Goal: Check status: Check status

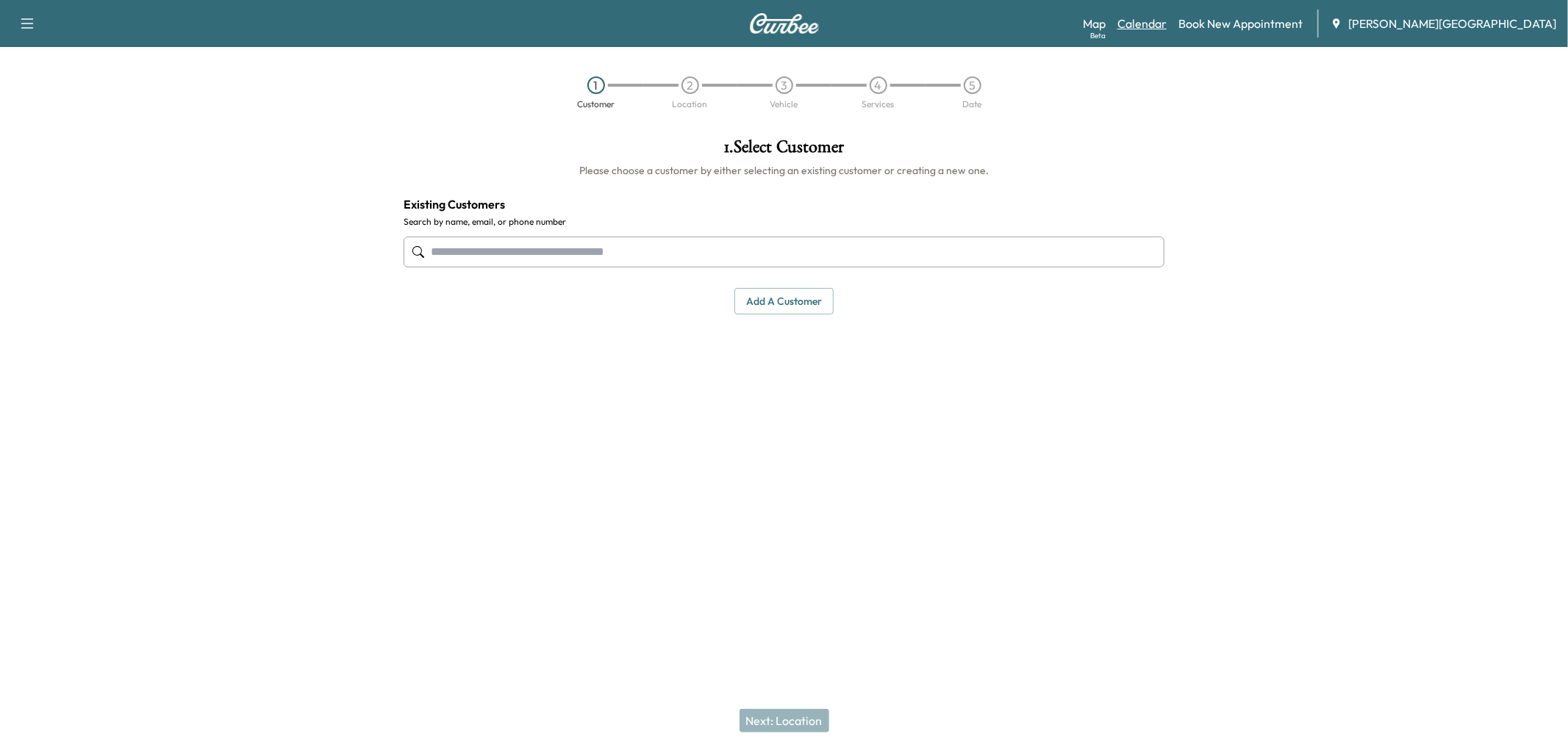
click at [1166, 30] on link "Calendar" at bounding box center [1142, 23] width 49 height 18
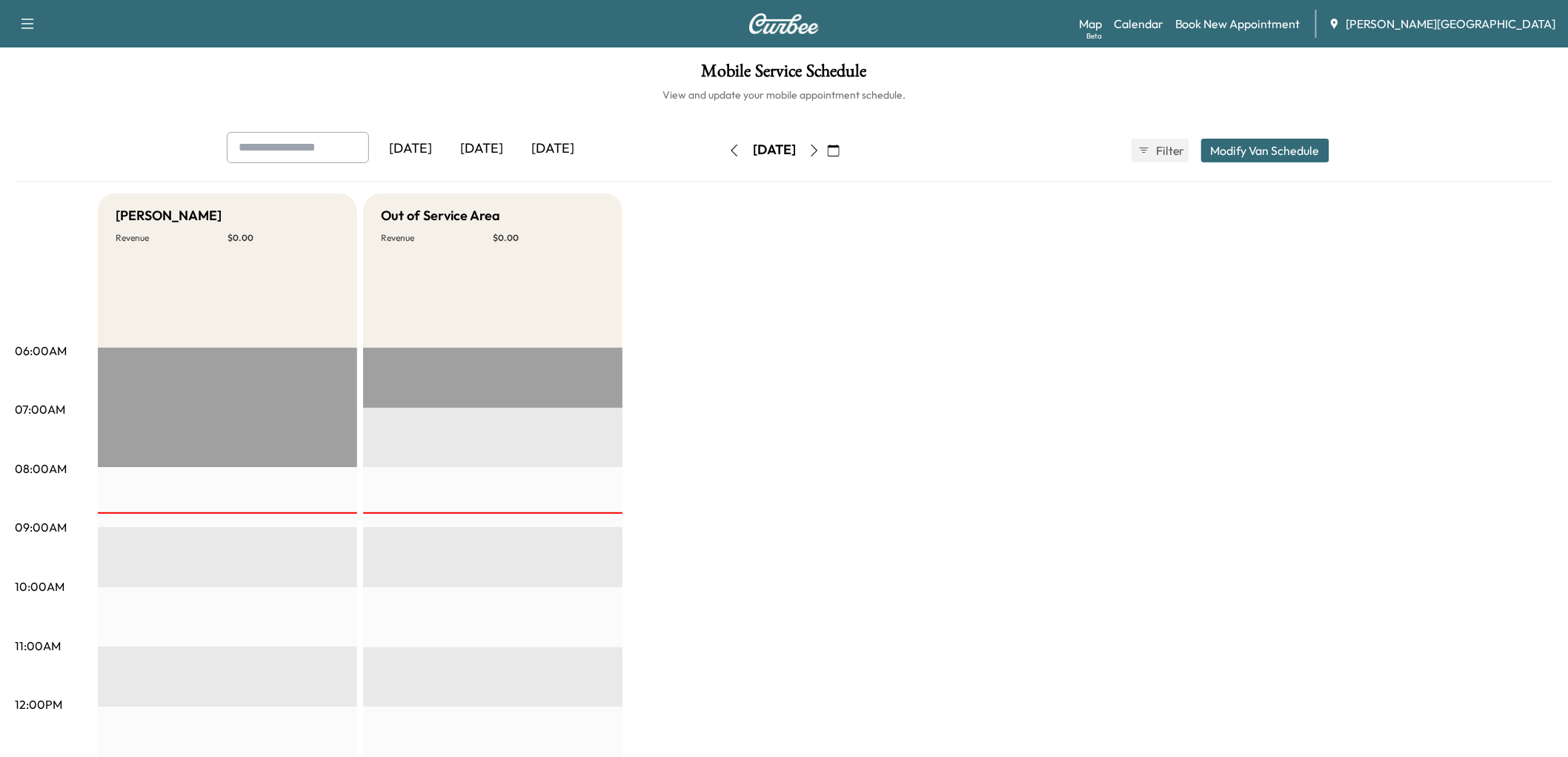
click at [839, 157] on icon "button" at bounding box center [833, 150] width 12 height 12
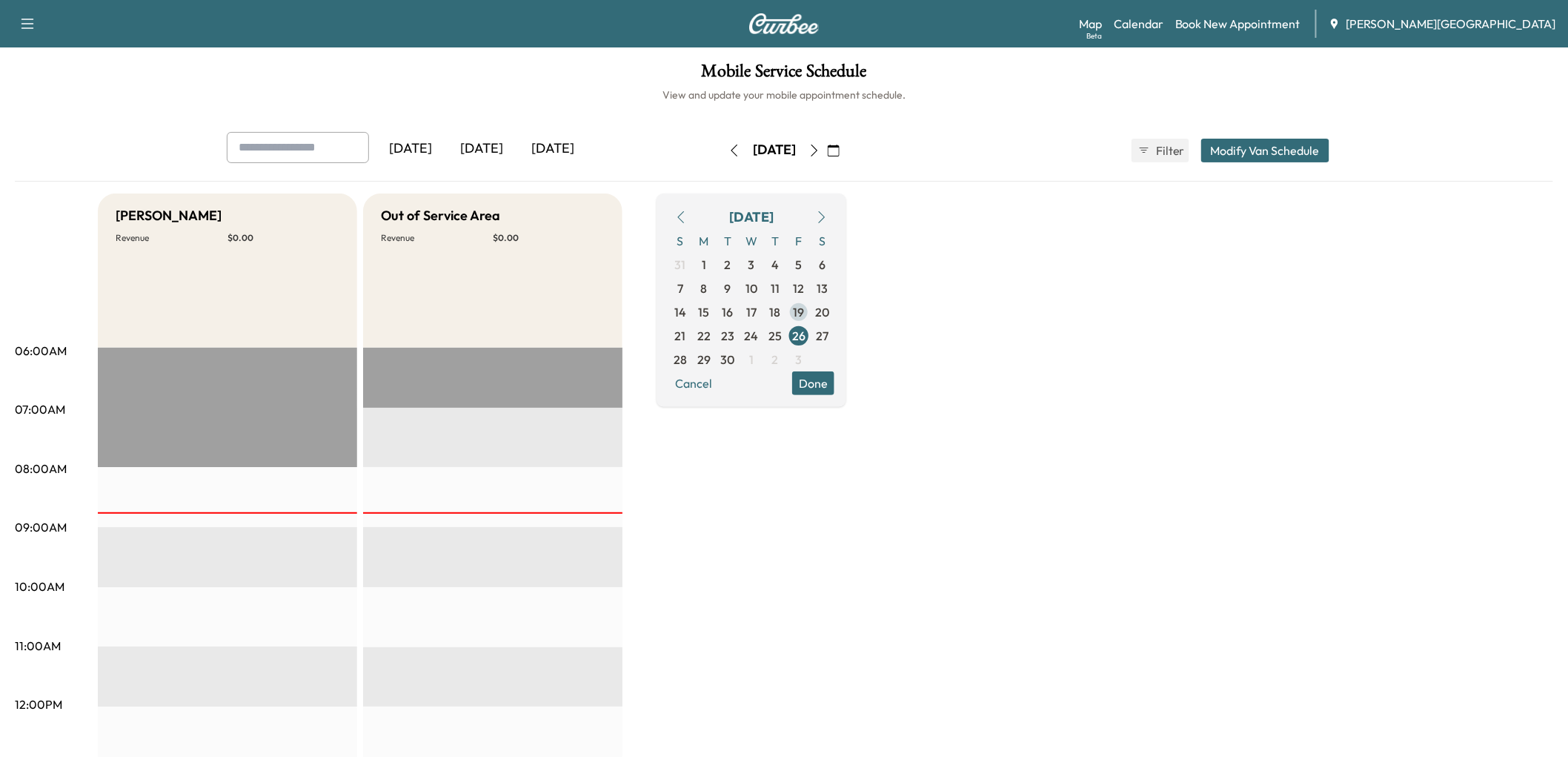
click at [805, 321] on span "19" at bounding box center [799, 311] width 11 height 18
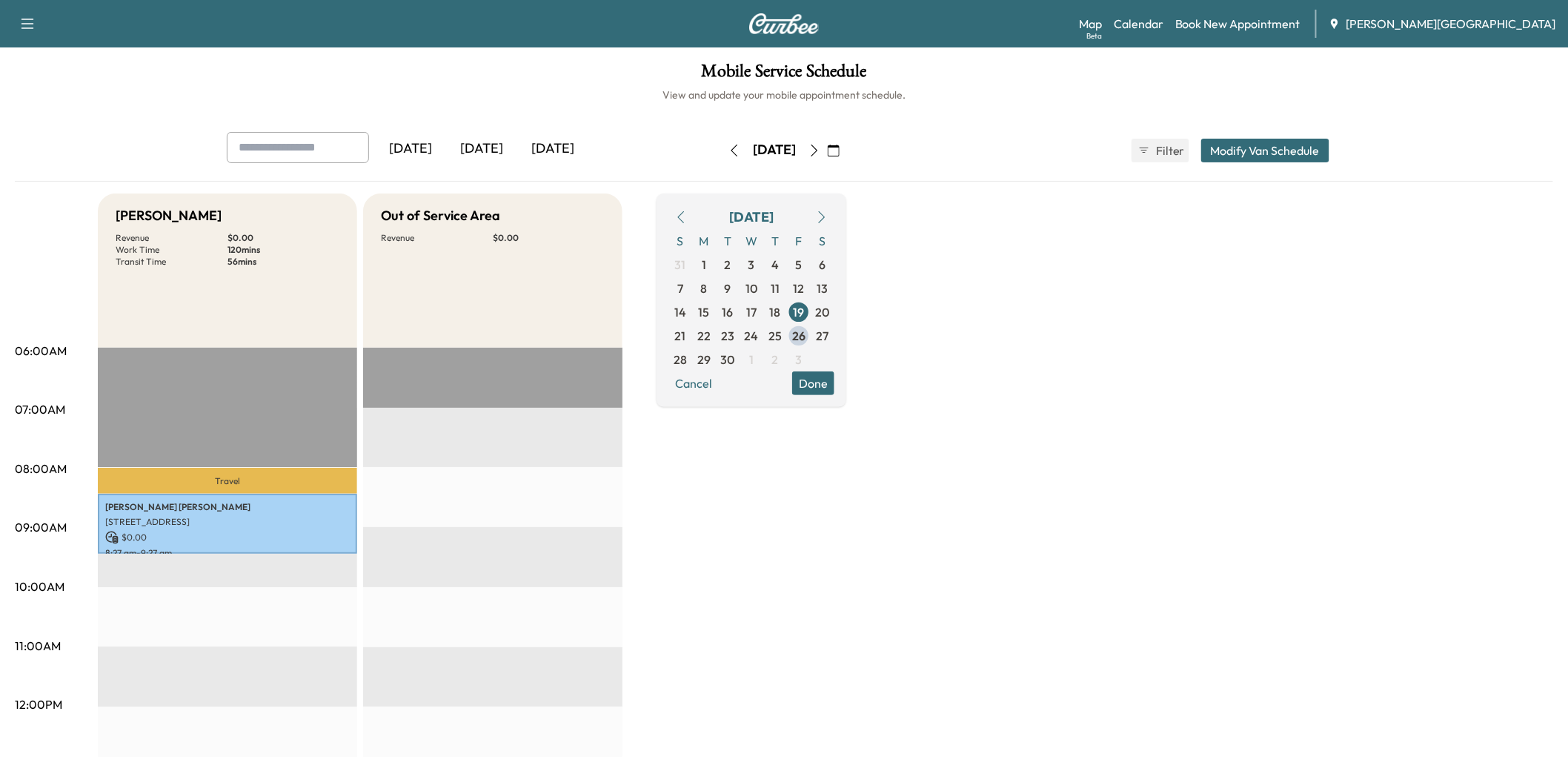
click at [729, 157] on icon "button" at bounding box center [734, 150] width 12 height 12
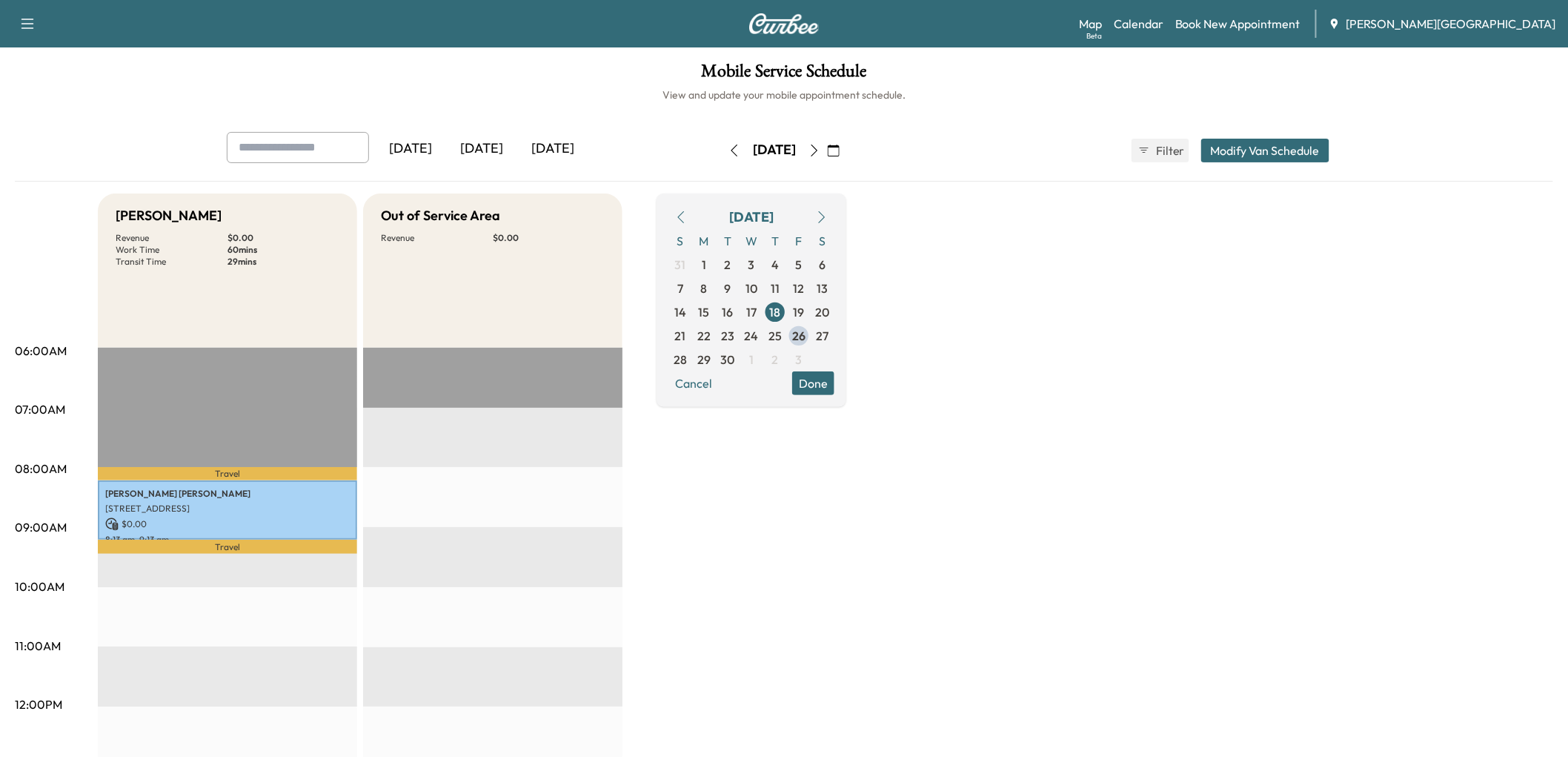
click at [732, 157] on icon "button" at bounding box center [735, 150] width 7 height 12
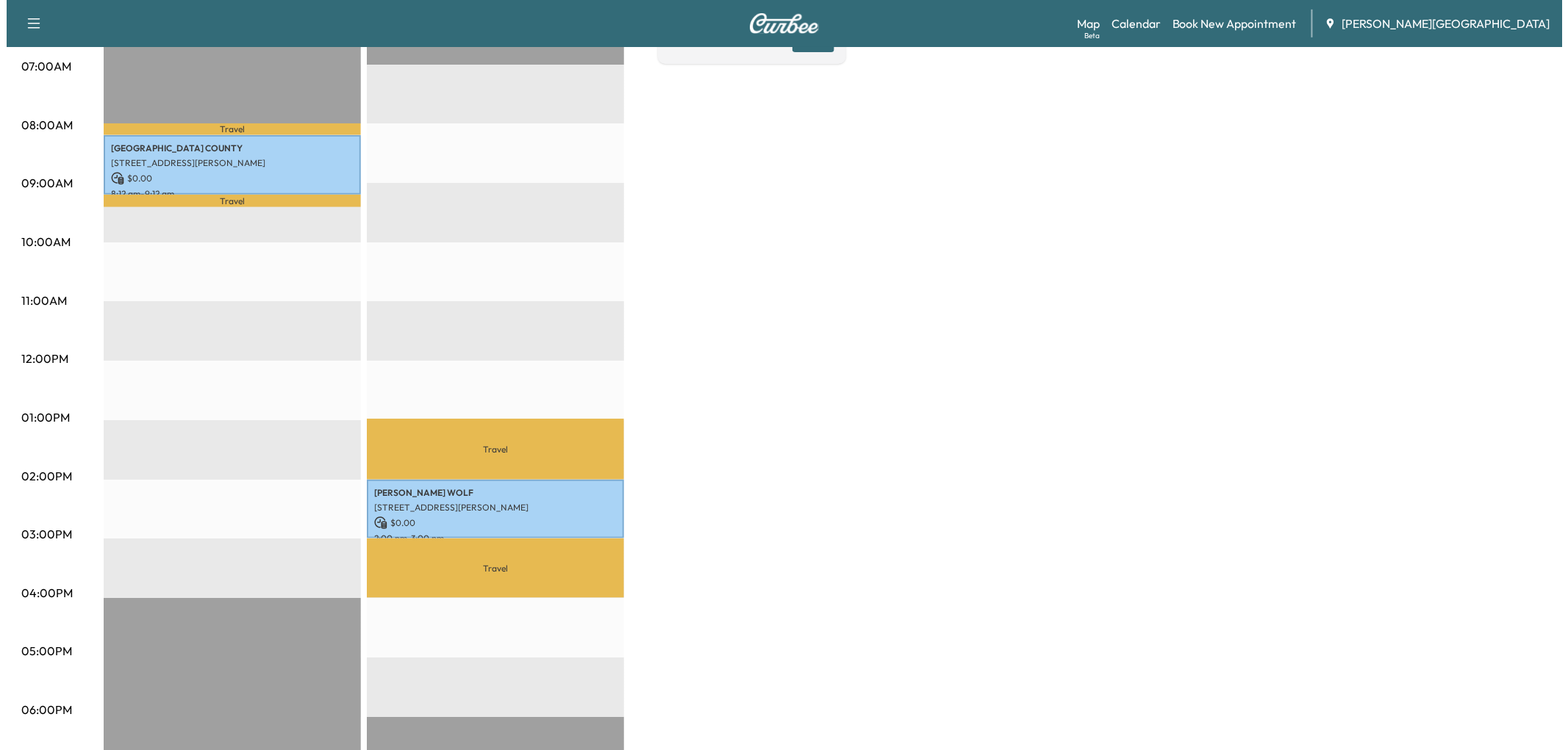
scroll to position [326, 0]
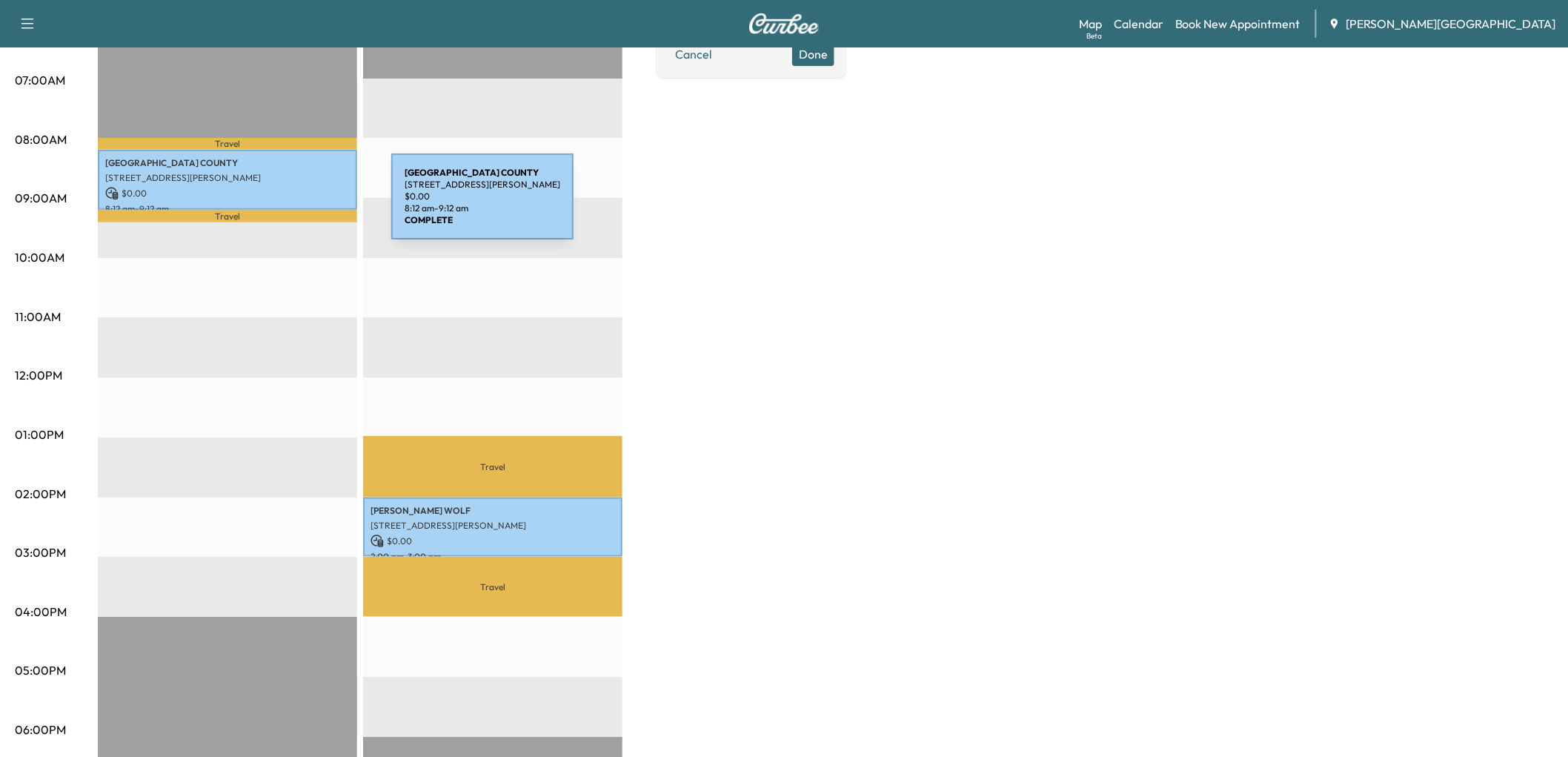
click at [280, 169] on p "[GEOGRAPHIC_DATA]" at bounding box center [228, 163] width 245 height 12
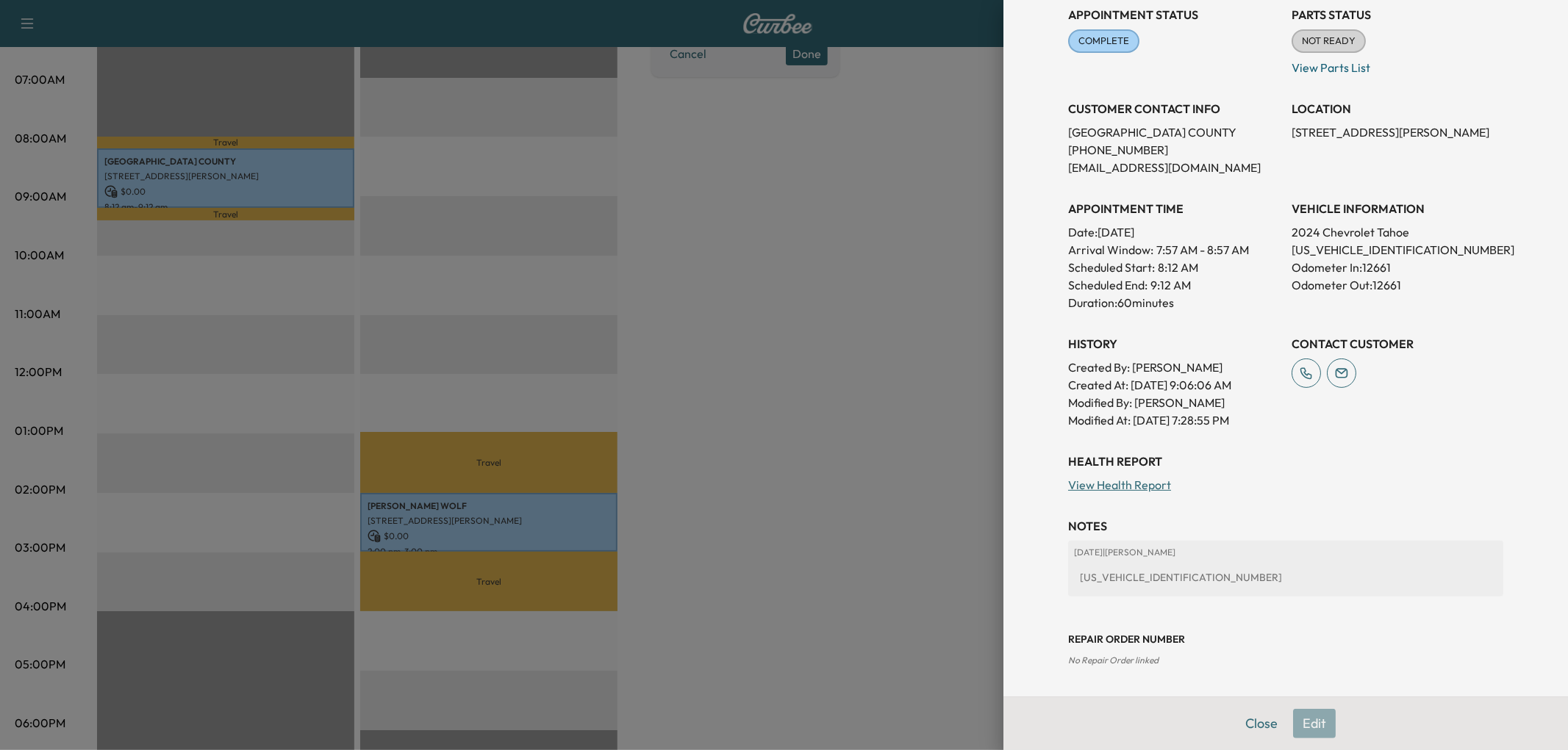
scroll to position [245, 0]
drag, startPoint x: 1344, startPoint y: 287, endPoint x: 1410, endPoint y: 281, distance: 66.3
click at [1410, 259] on p "[US_VEHICLE_IDENTIFICATION_NUMBER]" at bounding box center [1398, 249] width 212 height 18
copy p "RR347210"
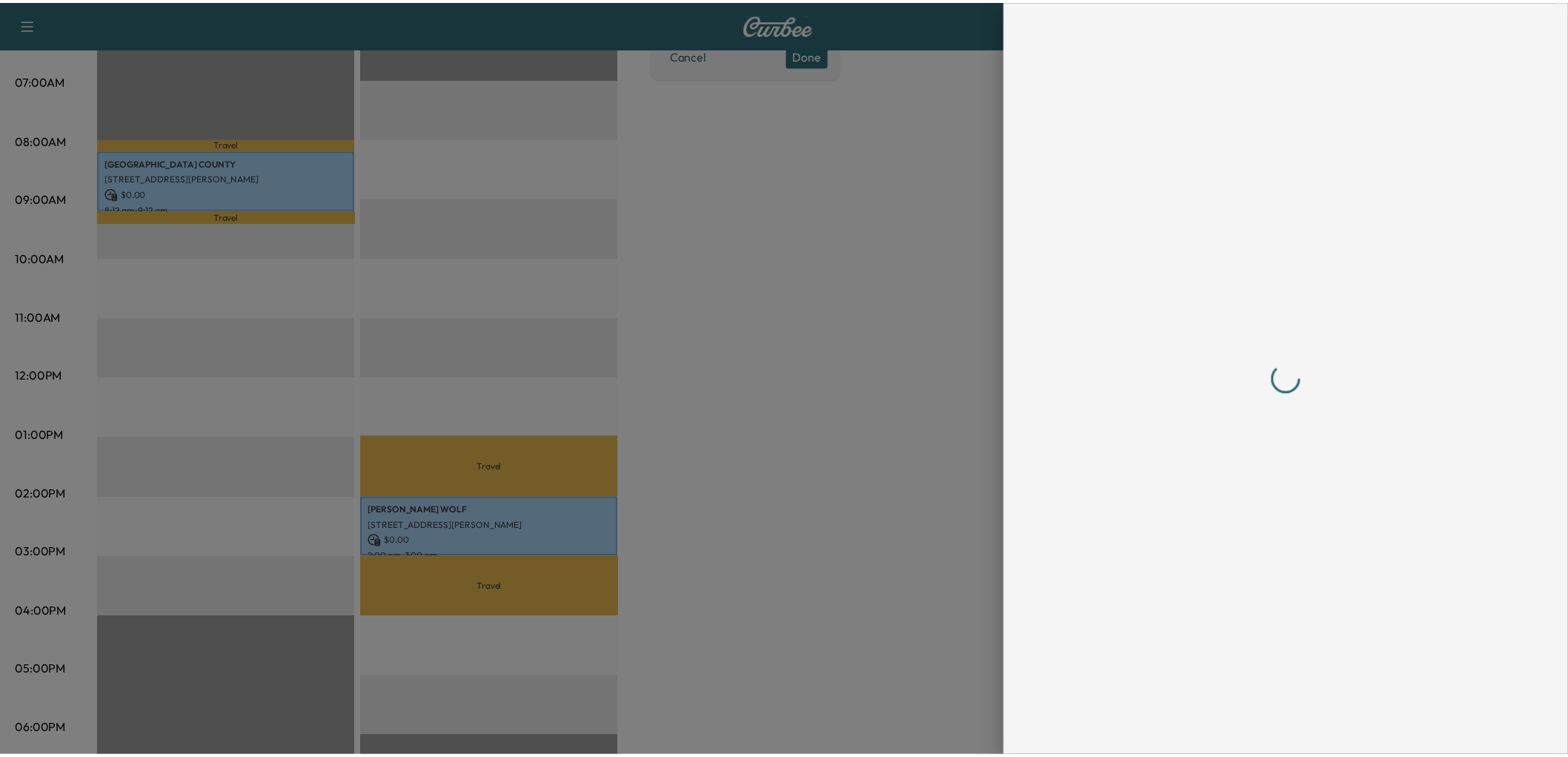
scroll to position [0, 0]
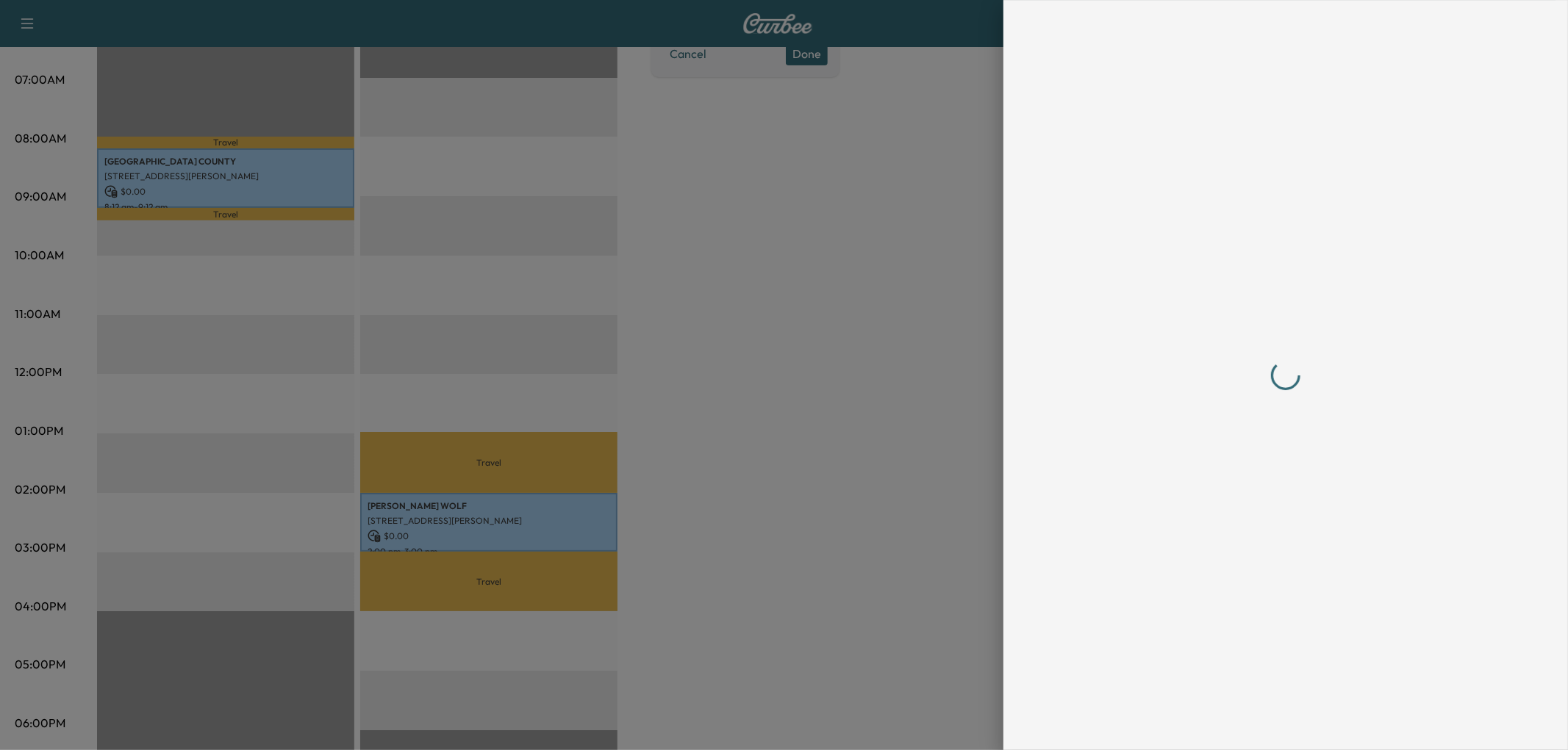
click at [780, 436] on div at bounding box center [784, 375] width 1568 height 750
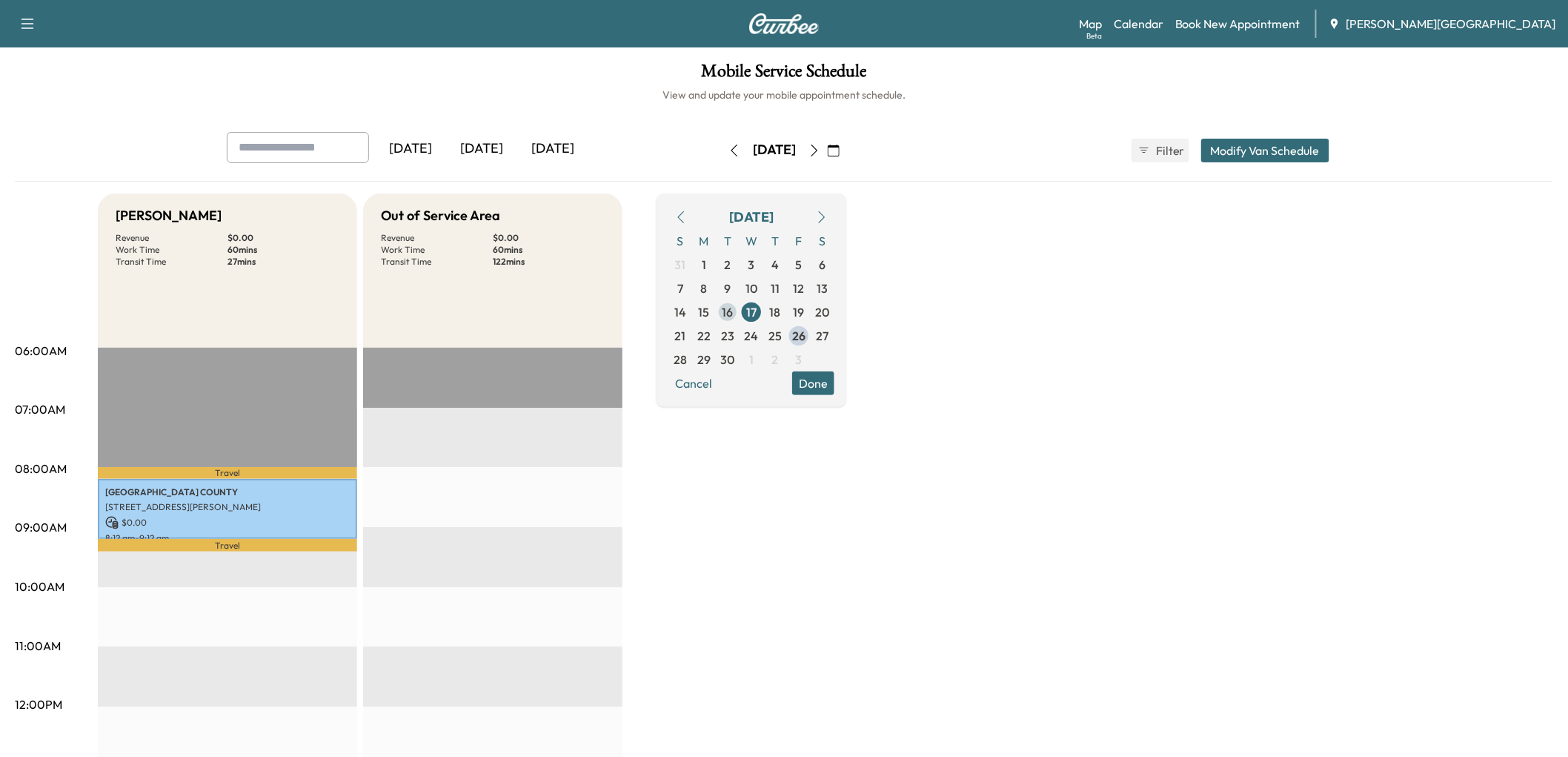
click at [734, 321] on span "16" at bounding box center [728, 311] width 11 height 18
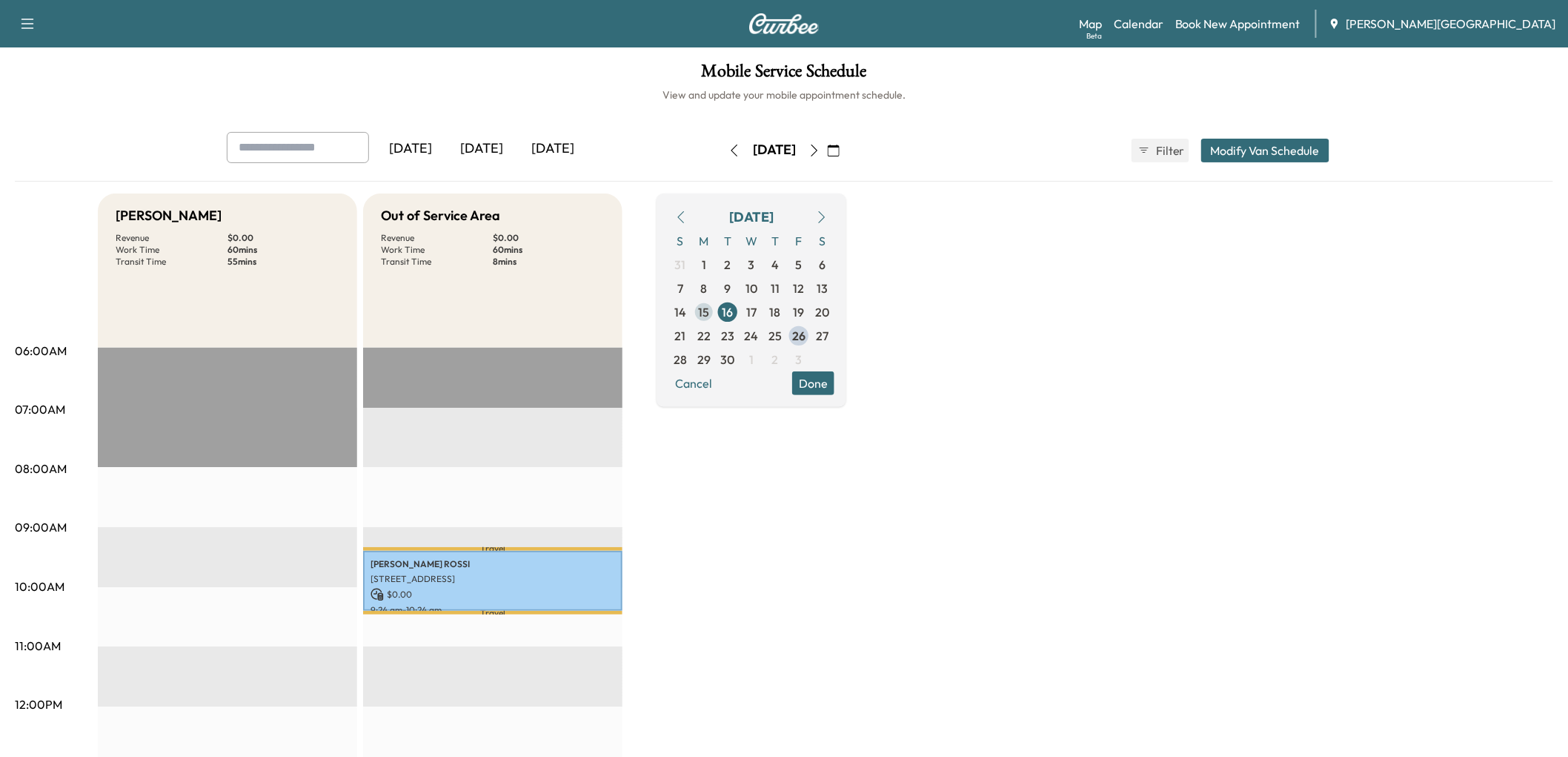
click at [710, 321] on span "15" at bounding box center [705, 311] width 11 height 18
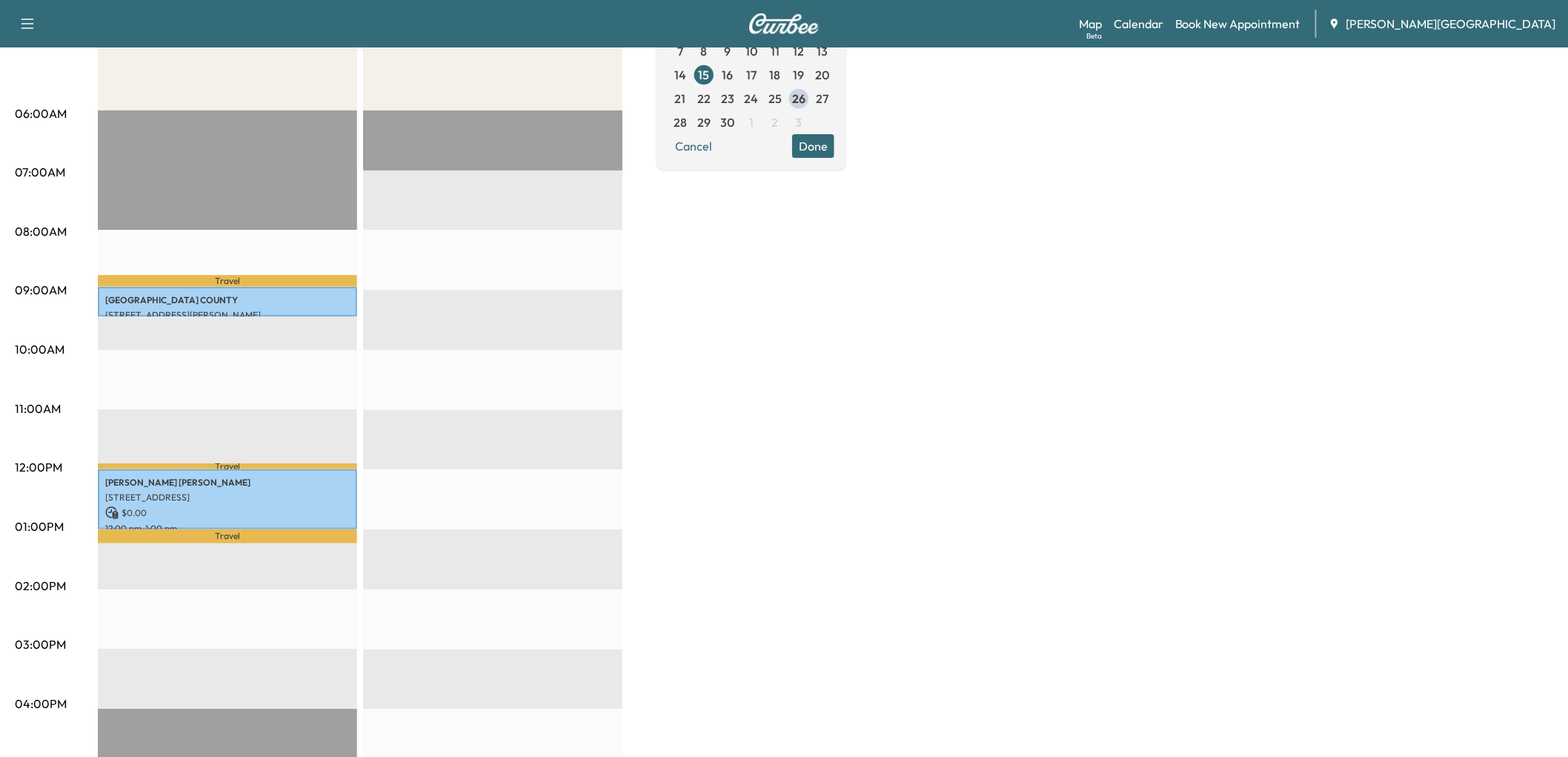
scroll to position [247, 0]
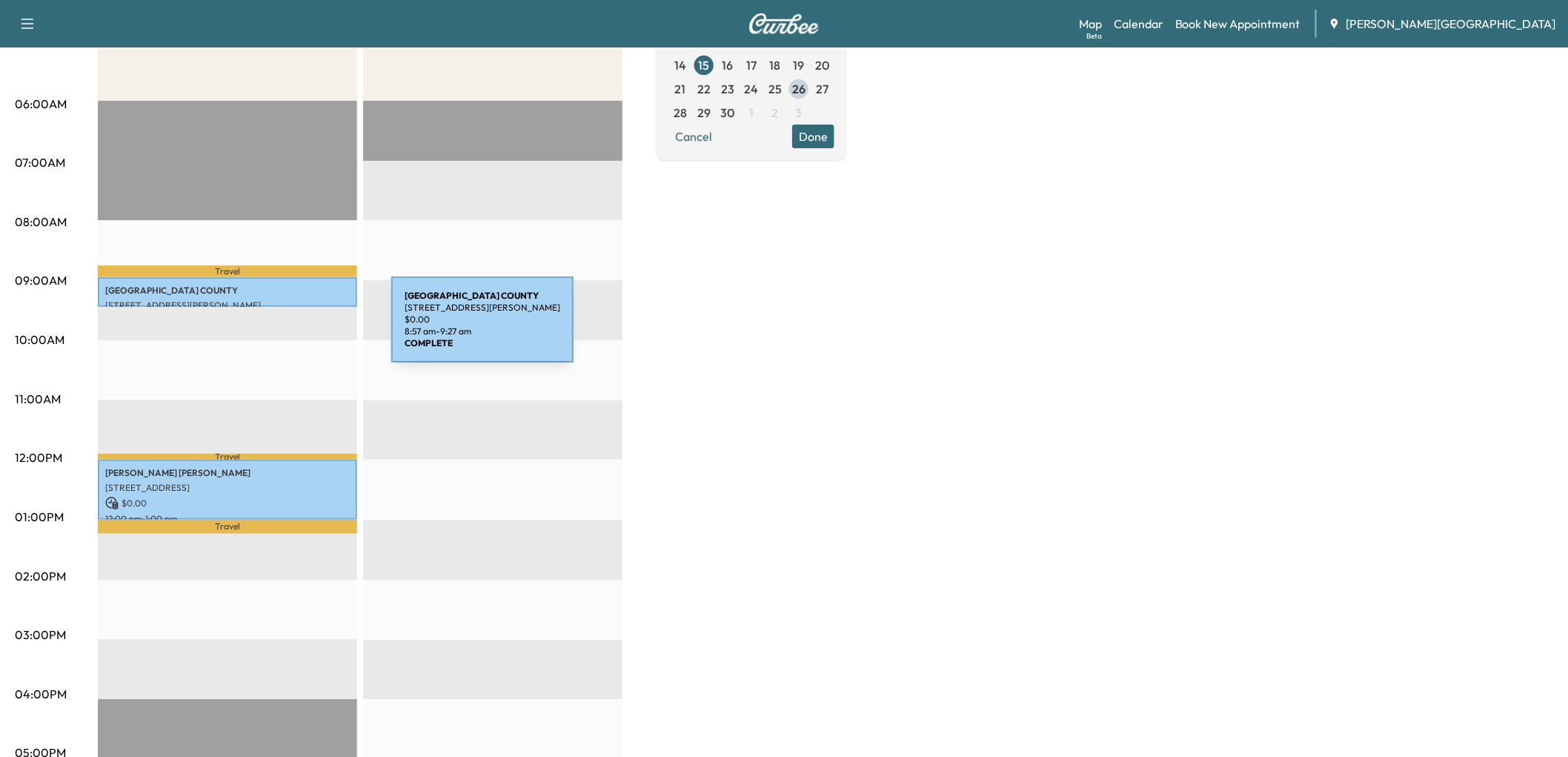
click at [280, 297] on p "[GEOGRAPHIC_DATA]" at bounding box center [228, 291] width 245 height 12
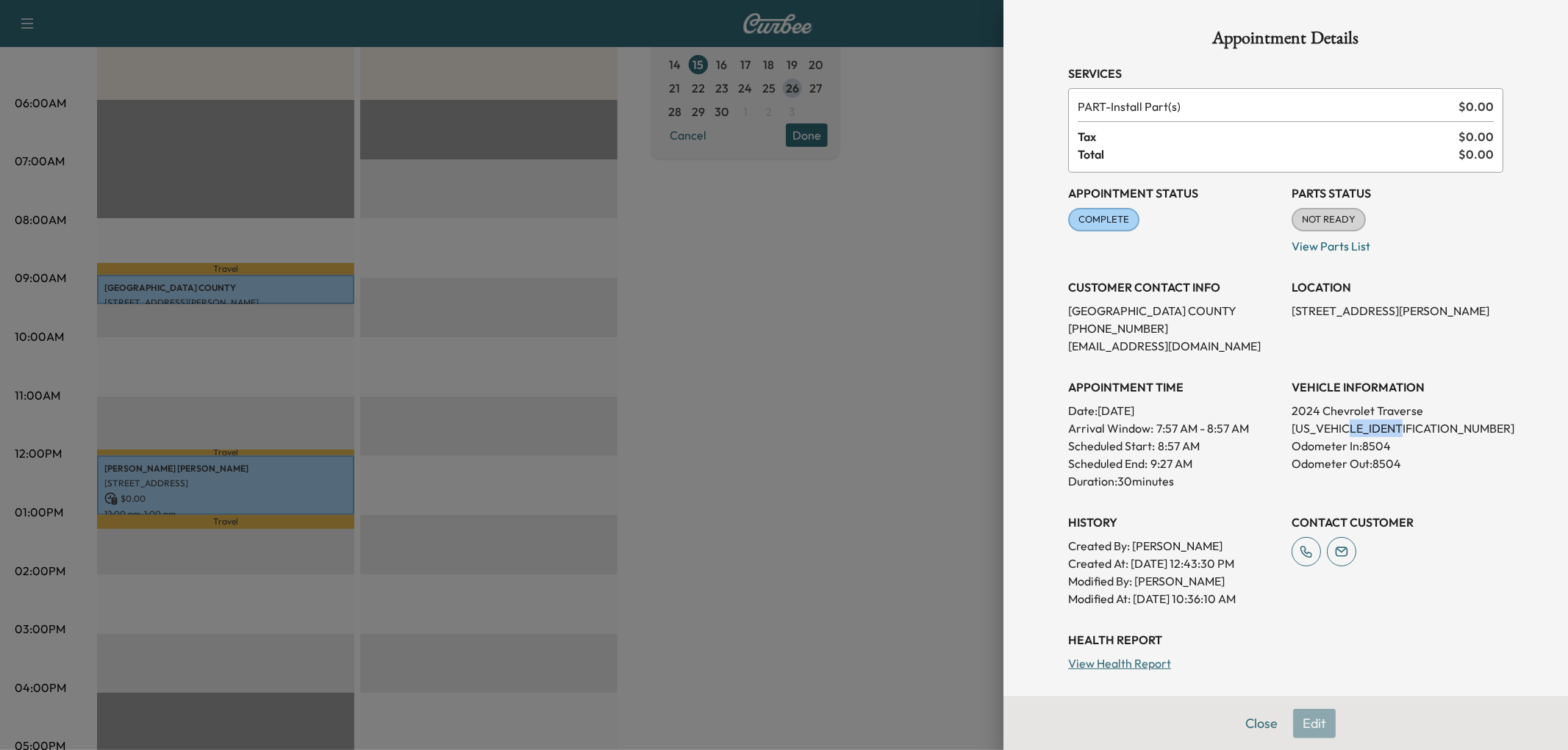
drag, startPoint x: 1348, startPoint y: 527, endPoint x: 1413, endPoint y: 527, distance: 65.0
click at [1413, 437] on p "[US_VEHICLE_IDENTIFICATION_NUMBER]" at bounding box center [1398, 428] width 212 height 18
copy p "RJ218236"
drag, startPoint x: 724, startPoint y: 447, endPoint x: 729, endPoint y: 438, distance: 10.3
click at [726, 446] on div at bounding box center [784, 375] width 1568 height 750
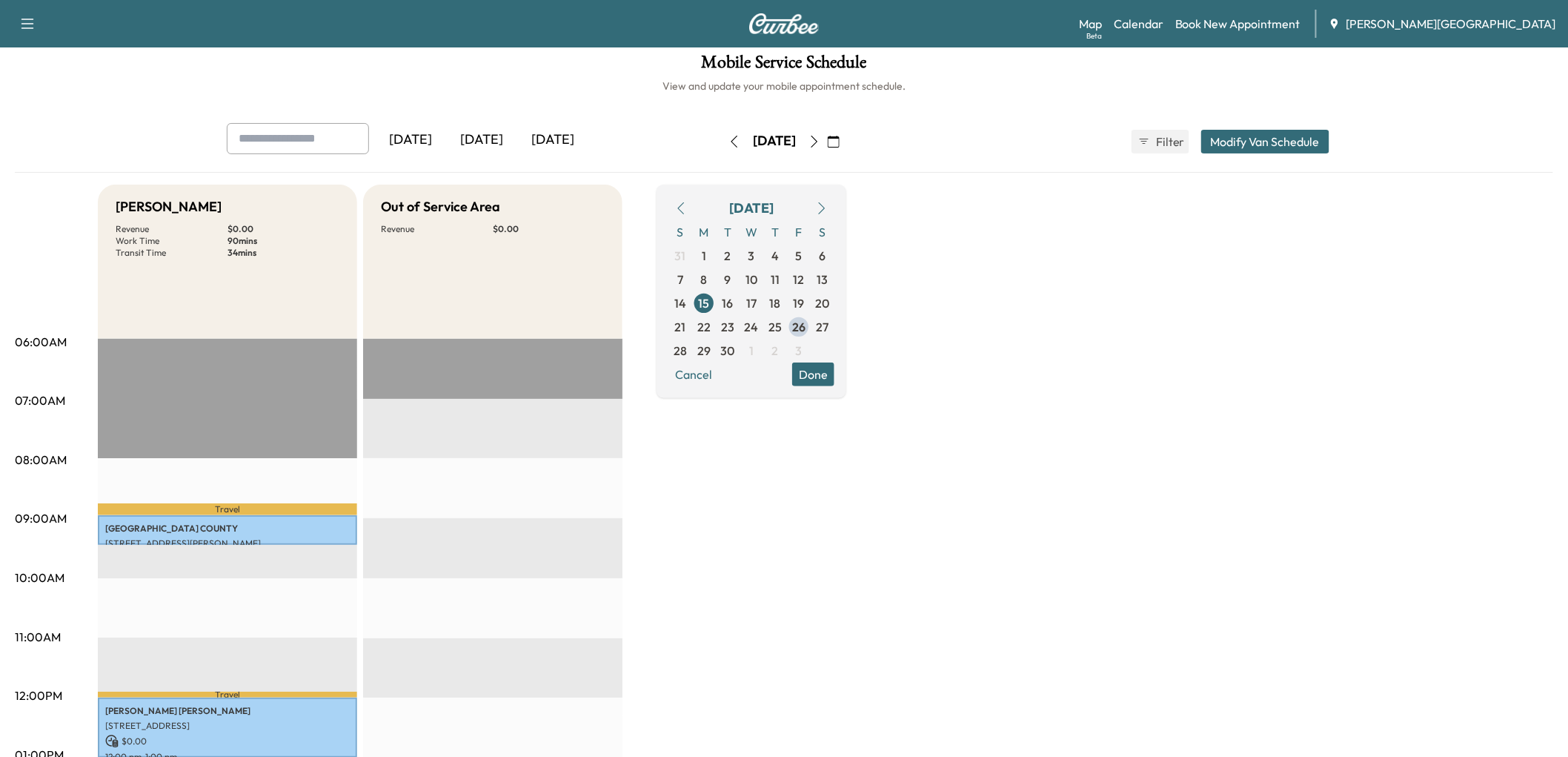
scroll to position [0, 0]
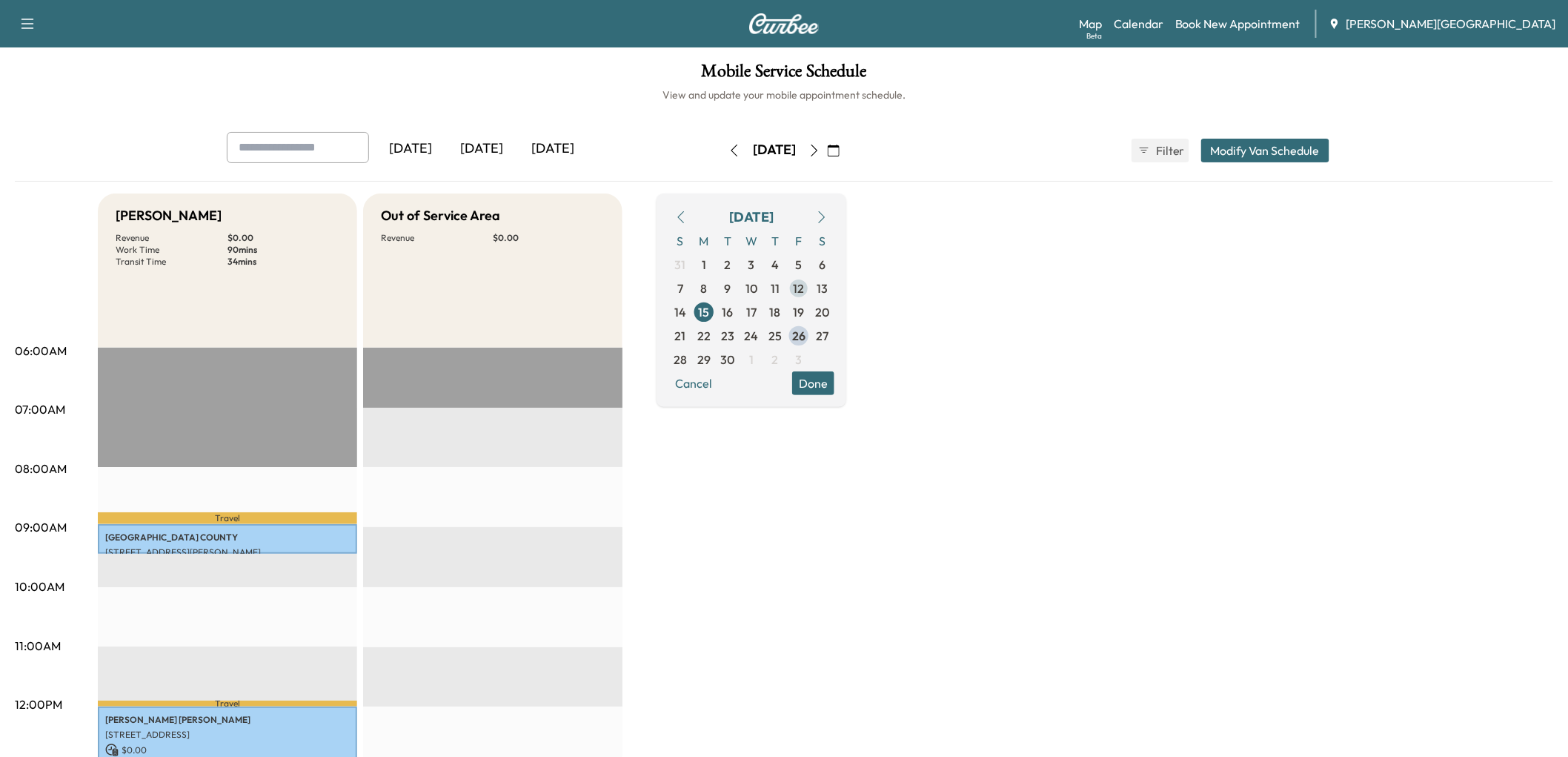
click at [805, 298] on span "12" at bounding box center [799, 288] width 11 height 18
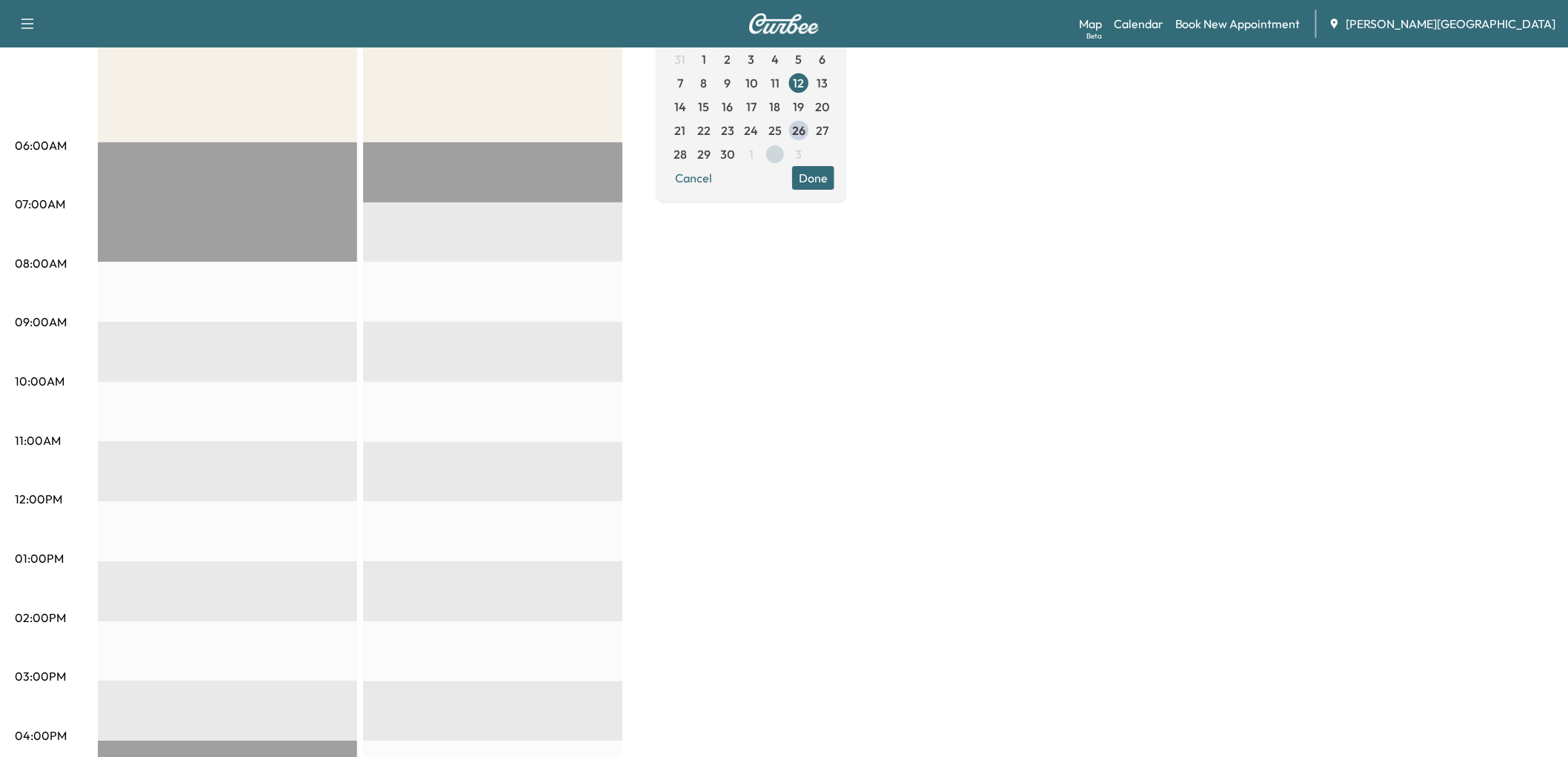
scroll to position [82, 0]
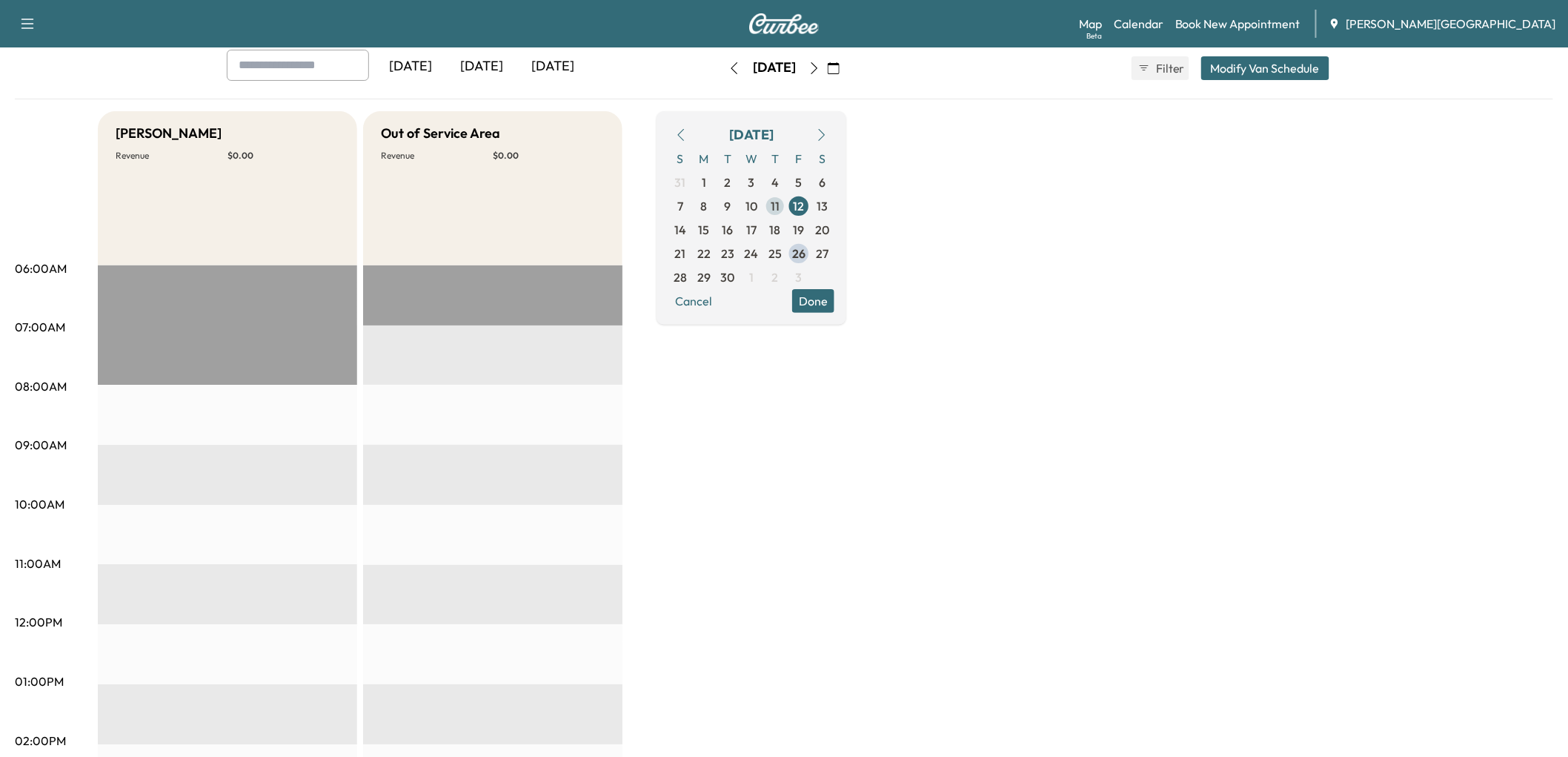
click at [780, 215] on span "11" at bounding box center [774, 206] width 9 height 18
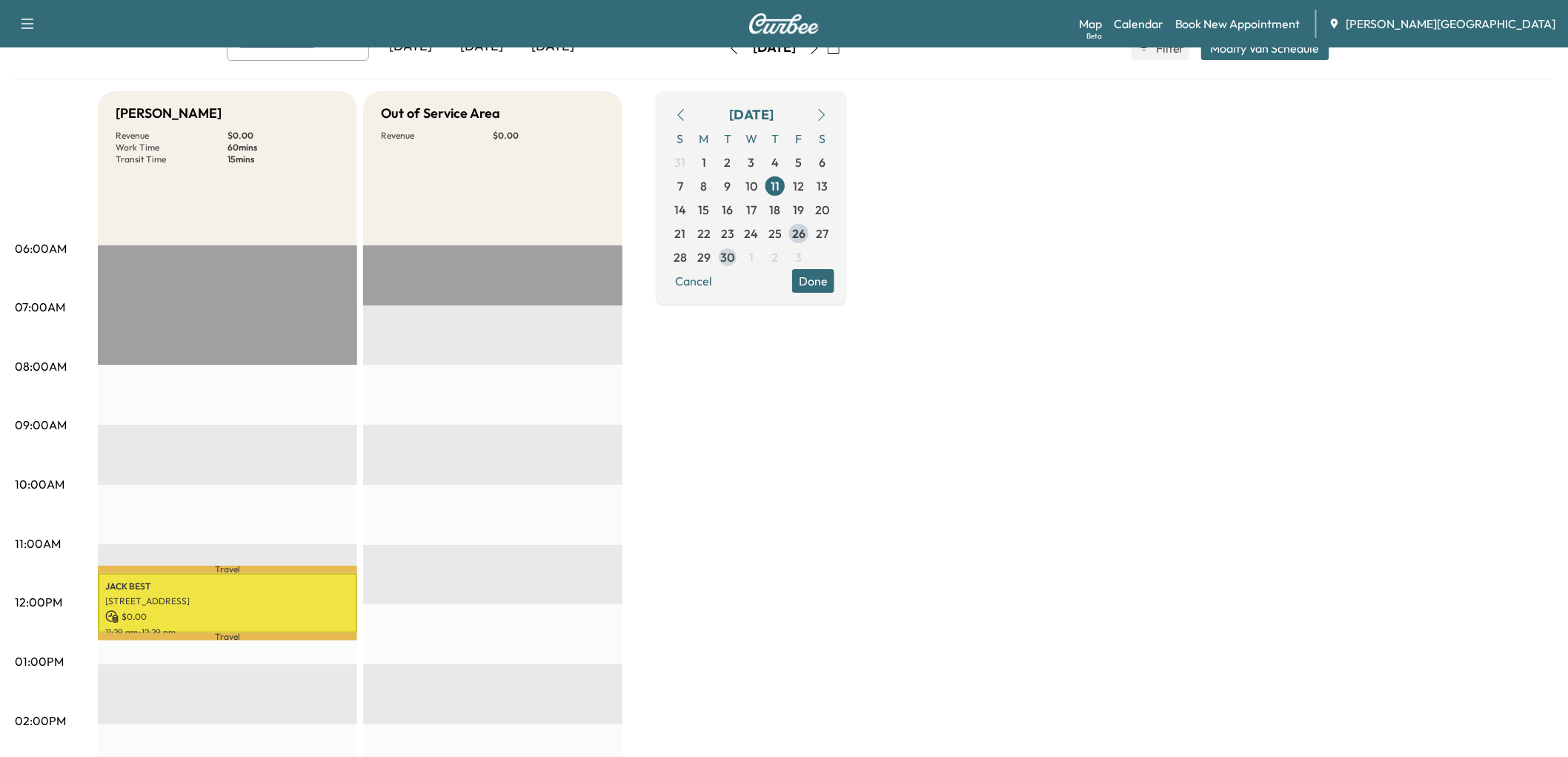
scroll to position [82, 0]
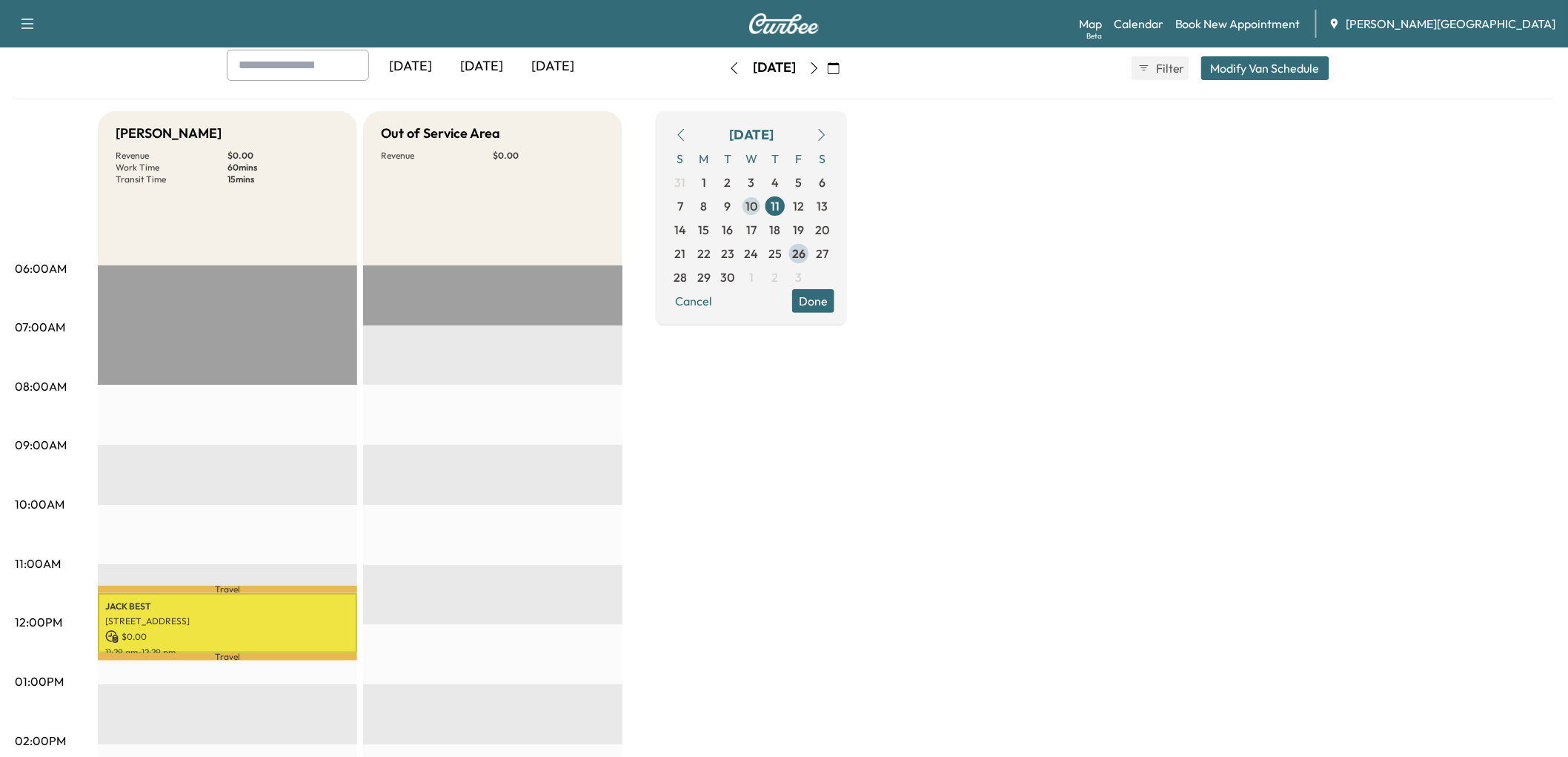
click at [757, 215] on span "10" at bounding box center [751, 206] width 12 height 18
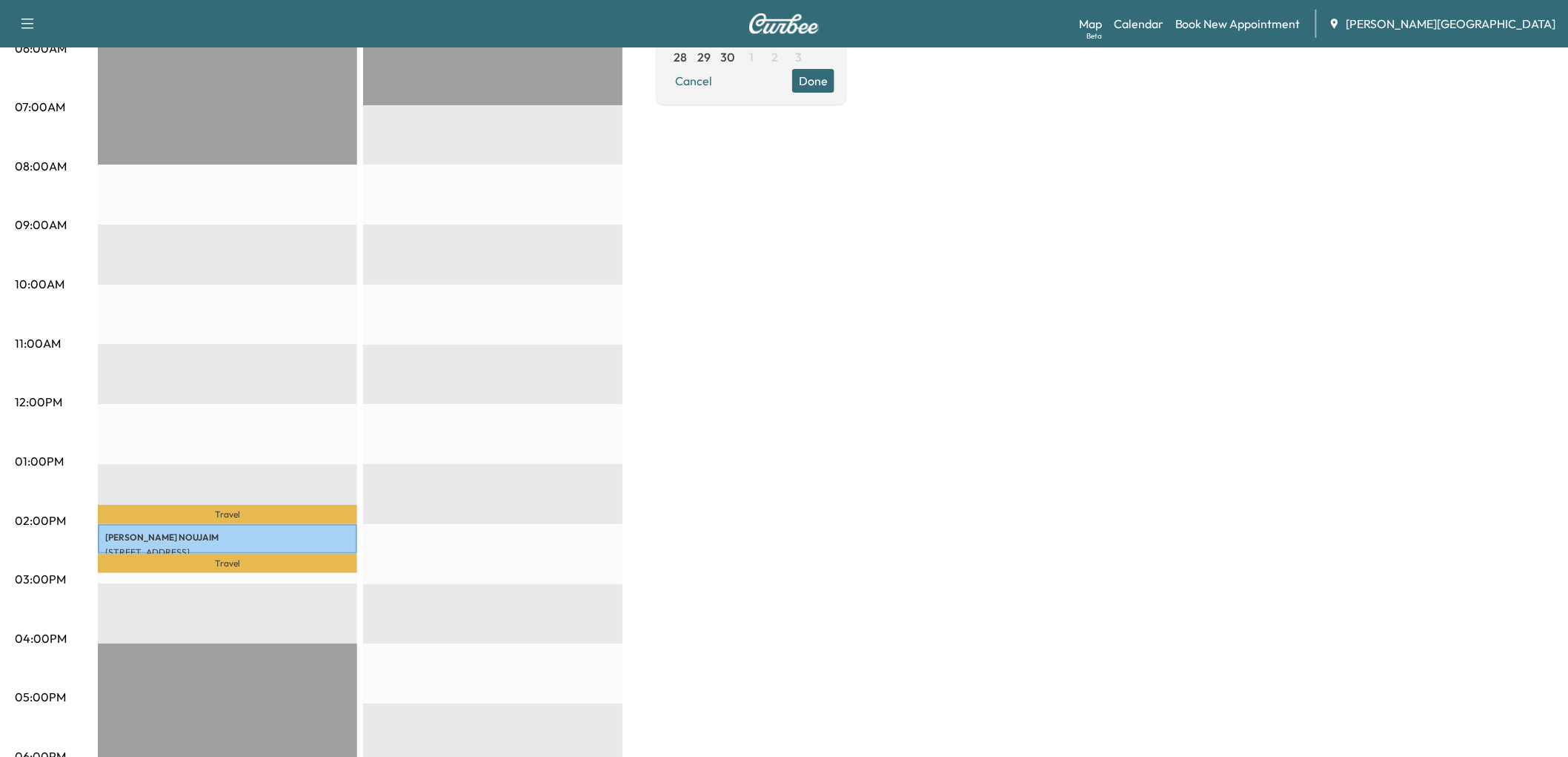
scroll to position [247, 0]
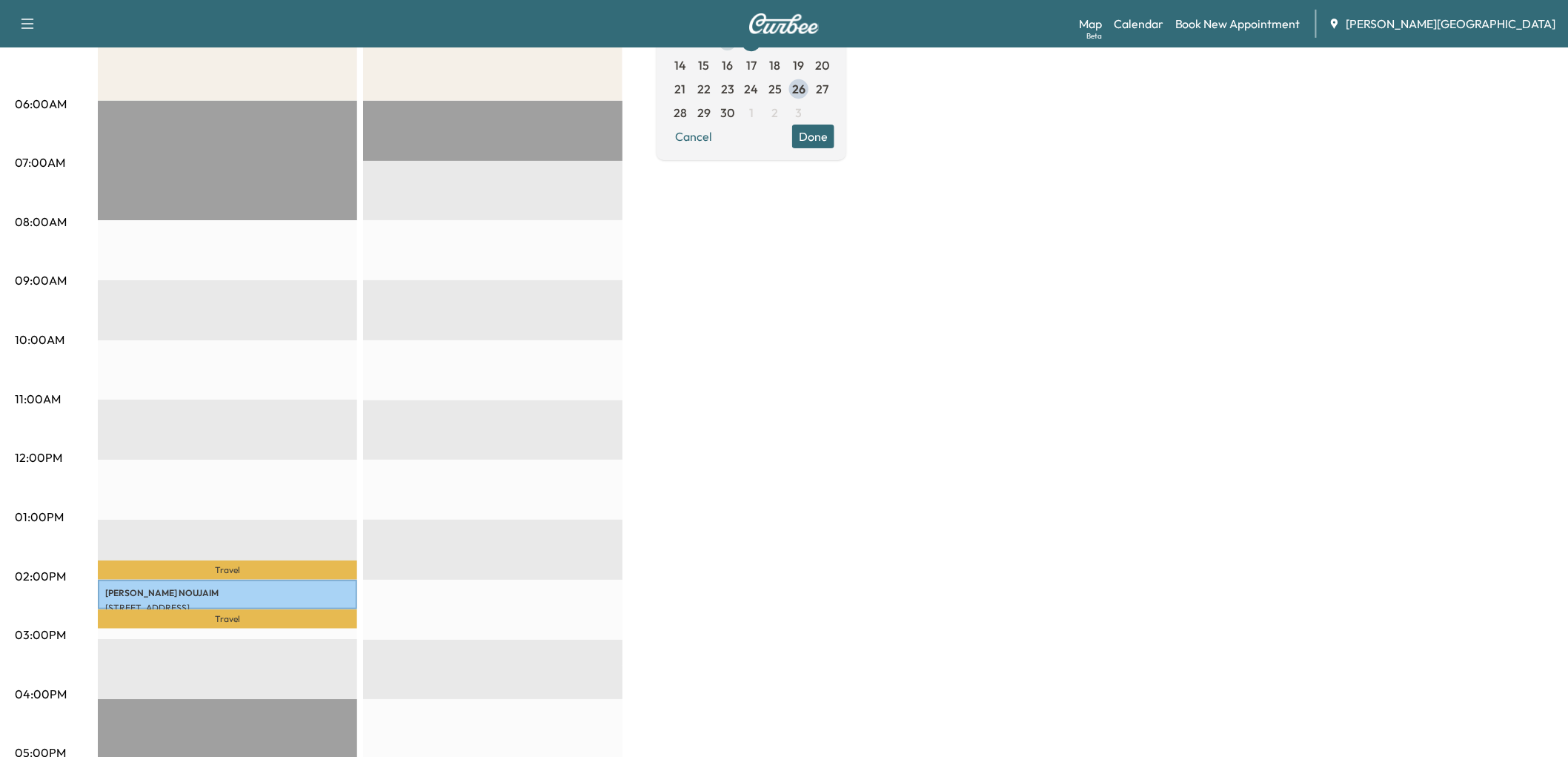
click at [739, 53] on span "9" at bounding box center [728, 41] width 24 height 24
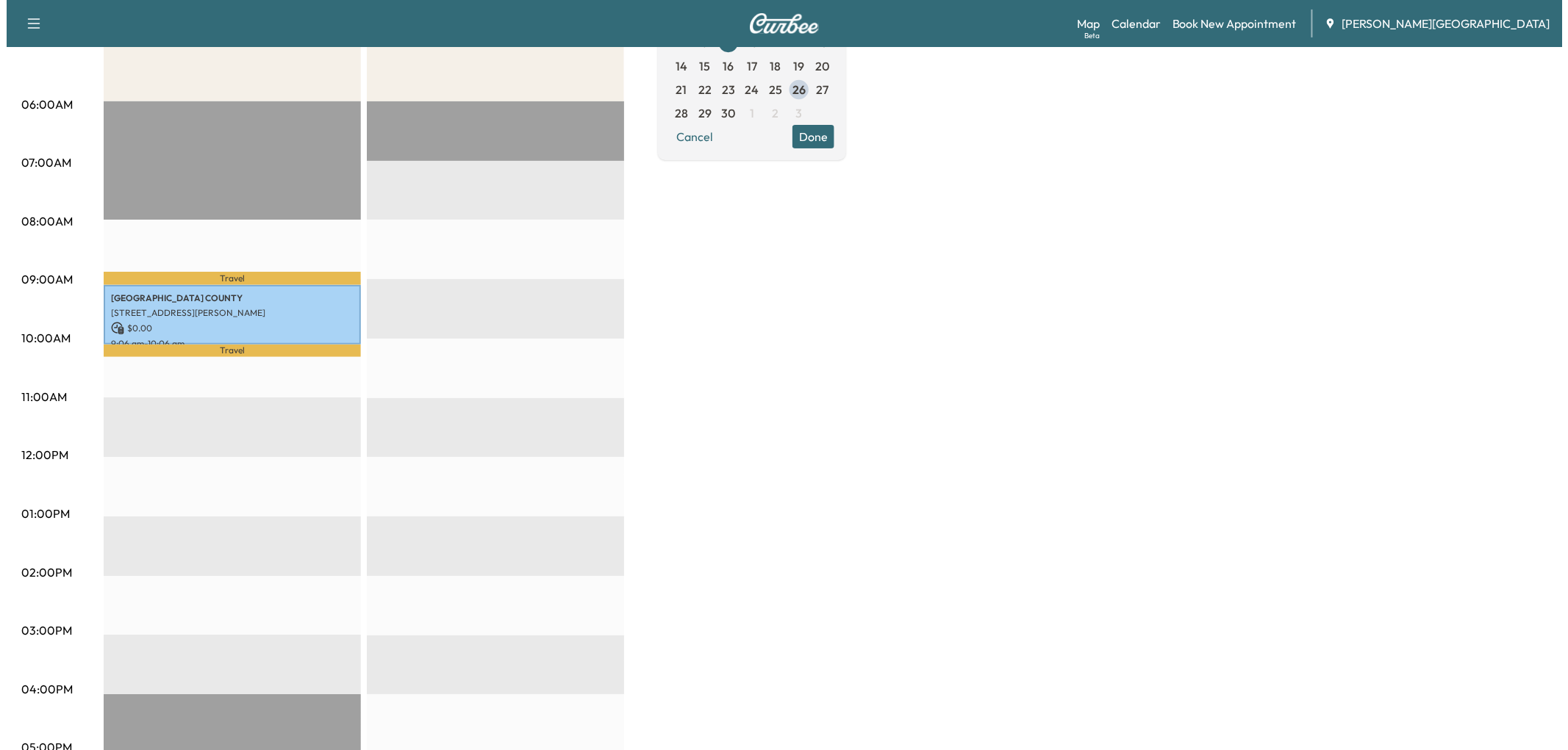
scroll to position [326, 0]
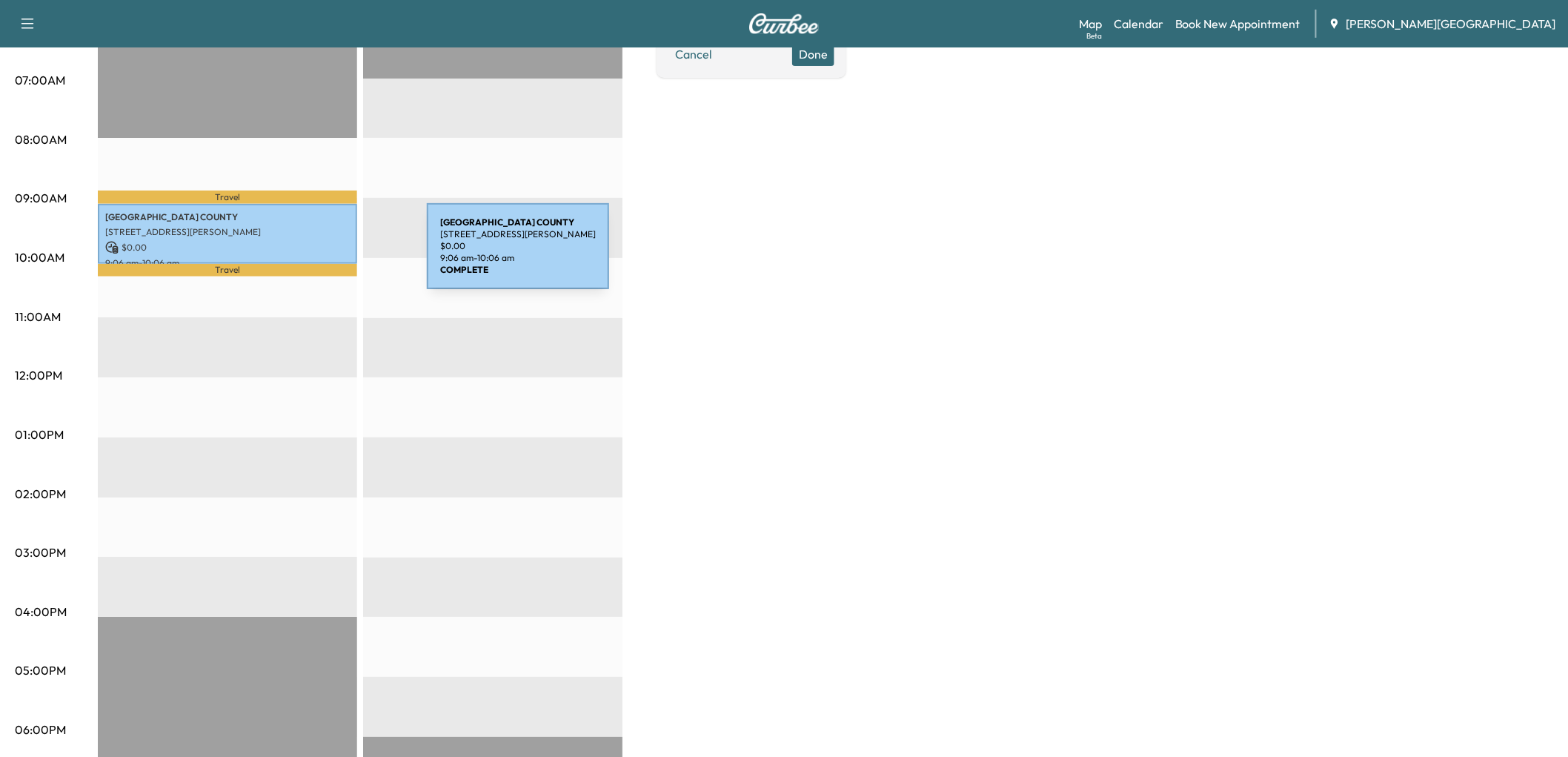
click at [316, 223] on p "[GEOGRAPHIC_DATA]" at bounding box center [228, 217] width 245 height 12
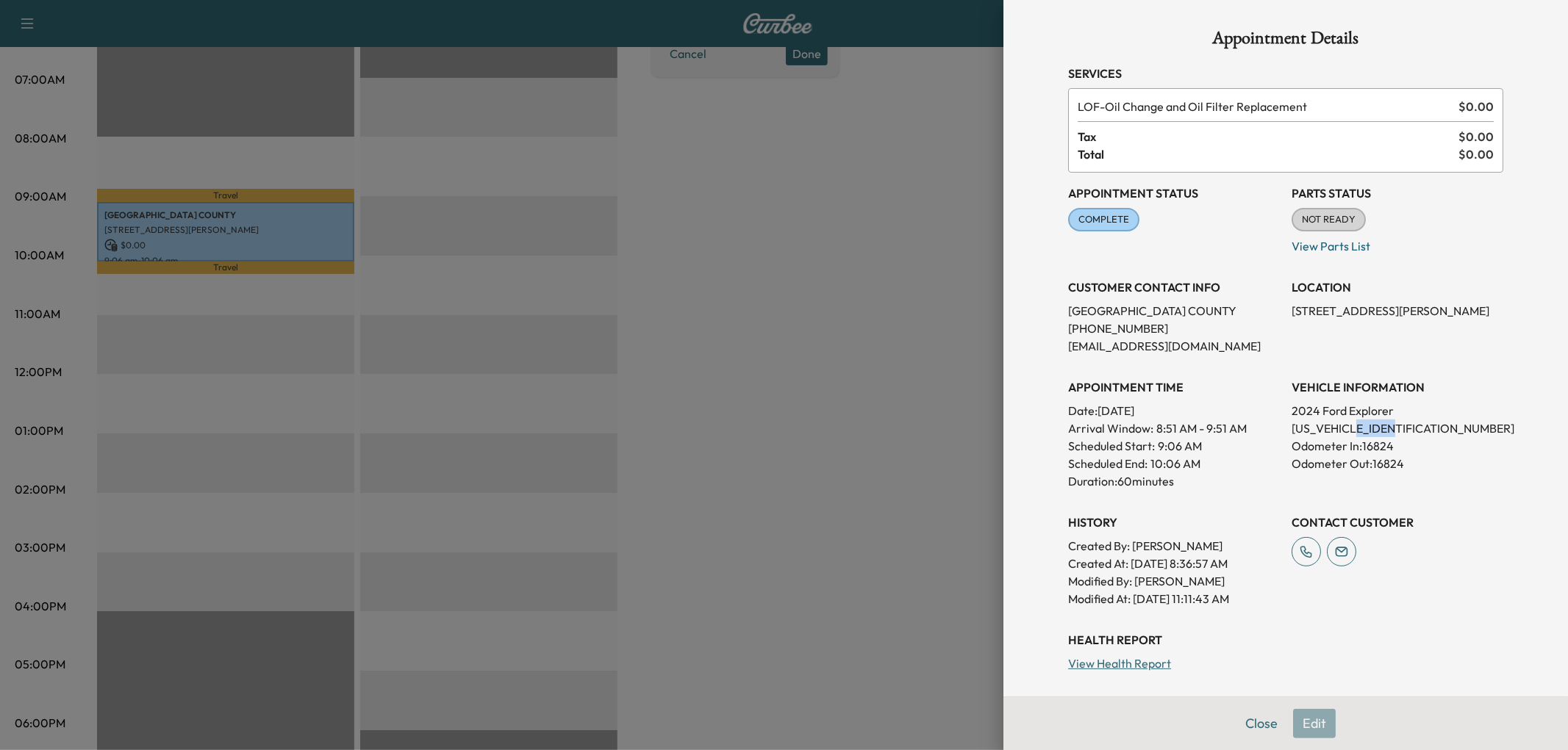
drag, startPoint x: 1357, startPoint y: 532, endPoint x: 1408, endPoint y: 531, distance: 51.0
click at [1408, 437] on p "[US_VEHICLE_IDENTIFICATION_NUMBER]" at bounding box center [1398, 428] width 212 height 18
drag, startPoint x: 1348, startPoint y: 529, endPoint x: 1422, endPoint y: 534, distance: 74.2
click at [1422, 437] on p "[US_VEHICLE_IDENTIFICATION_NUMBER]" at bounding box center [1398, 428] width 212 height 18
copy p "RGA86209"
